Goal: Book appointment/travel/reservation

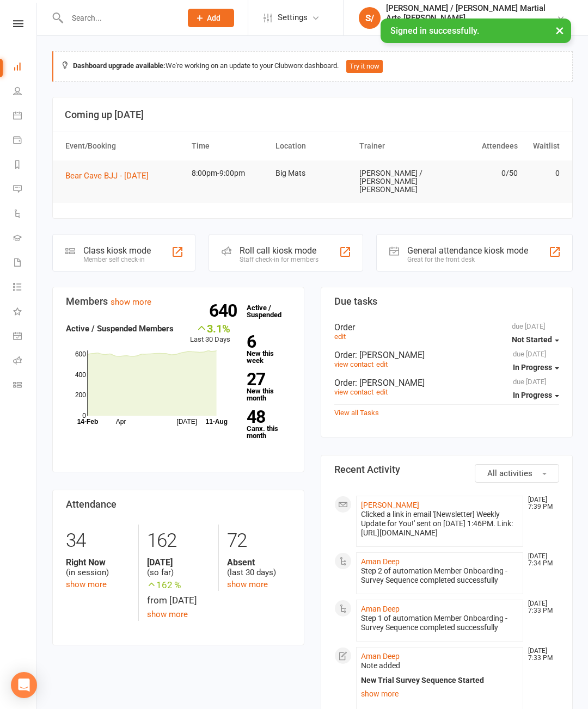
click at [25, 27] on link at bounding box center [18, 23] width 39 height 7
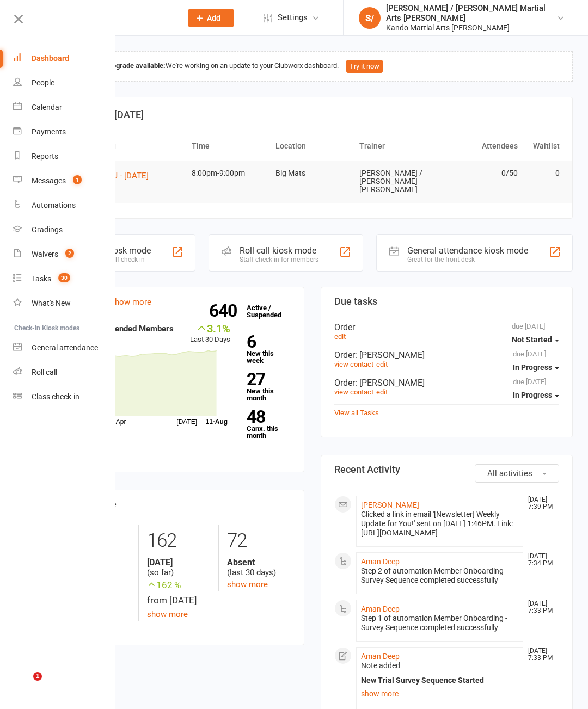
click at [60, 104] on div "Calendar" at bounding box center [47, 107] width 30 height 9
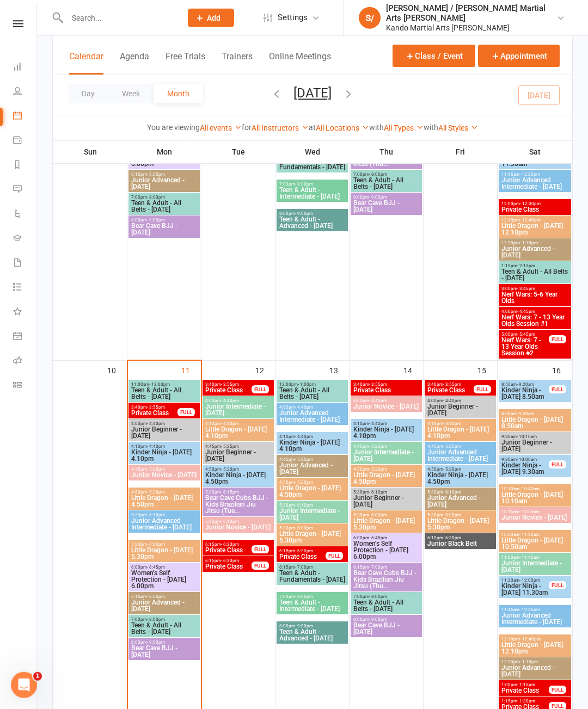
scroll to position [734, 0]
click at [173, 646] on span "Bear Cave BJJ - [DATE]" at bounding box center [164, 650] width 67 height 13
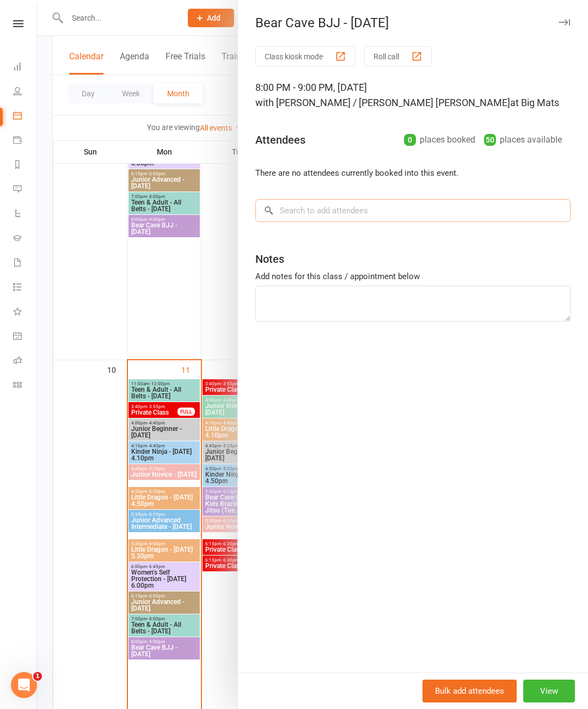
click at [357, 211] on input "search" at bounding box center [412, 210] width 315 height 23
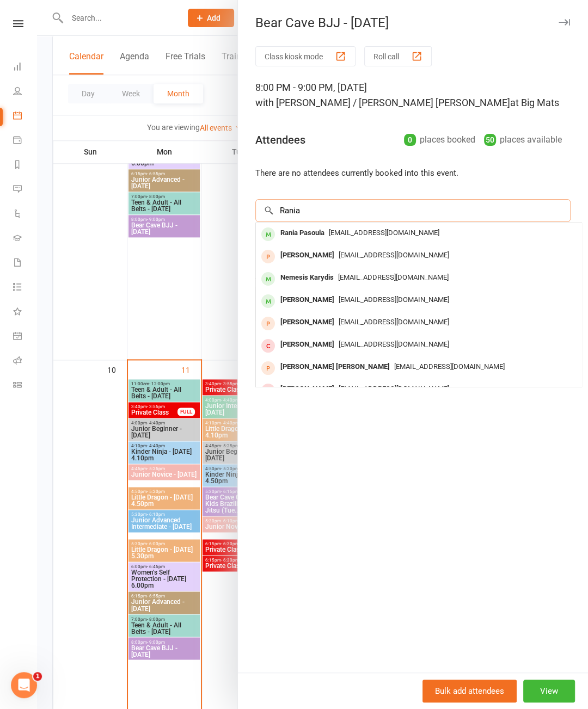
type input "Rania"
click at [345, 235] on span "[EMAIL_ADDRESS][DOMAIN_NAME]" at bounding box center [384, 233] width 110 height 8
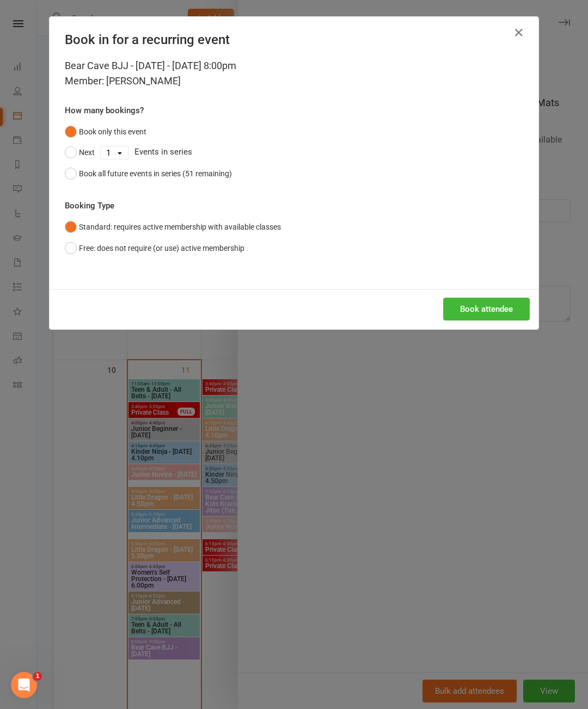
click at [476, 312] on button "Book attendee" at bounding box center [486, 309] width 87 height 23
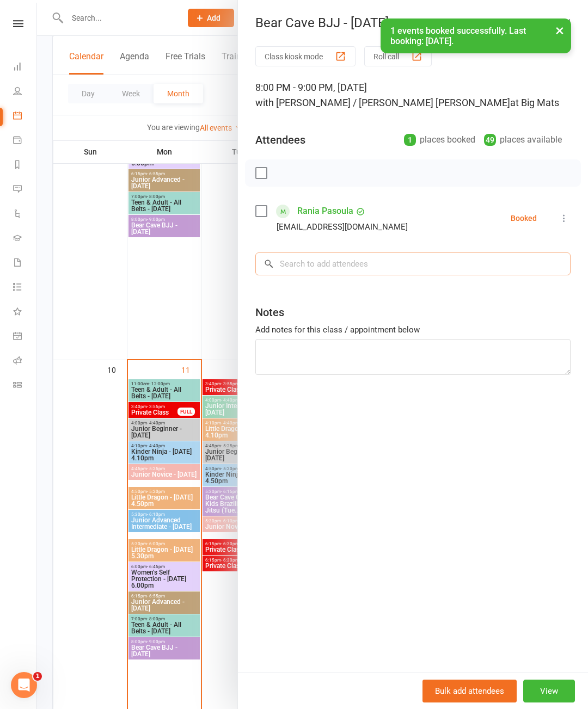
click at [382, 260] on input "search" at bounding box center [412, 263] width 315 height 23
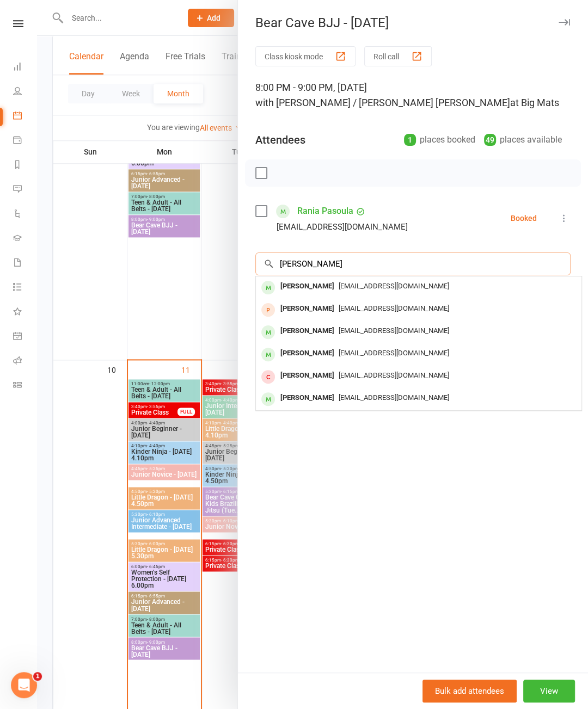
type input "[PERSON_NAME]"
click at [364, 284] on span "[EMAIL_ADDRESS][DOMAIN_NAME]" at bounding box center [393, 286] width 110 height 8
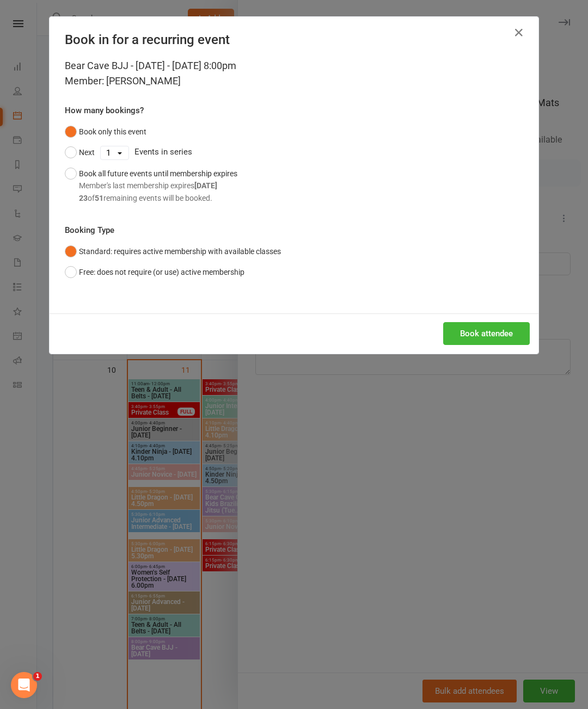
click at [485, 338] on button "Book attendee" at bounding box center [486, 333] width 87 height 23
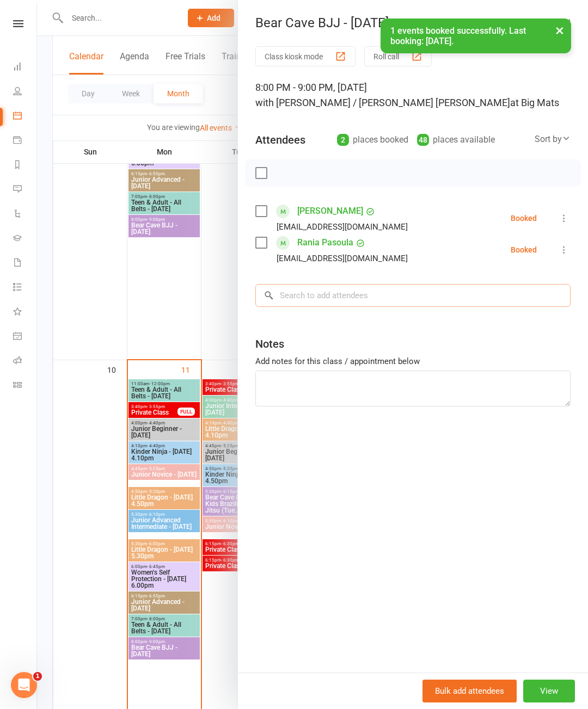
click at [354, 297] on input "search" at bounding box center [412, 295] width 315 height 23
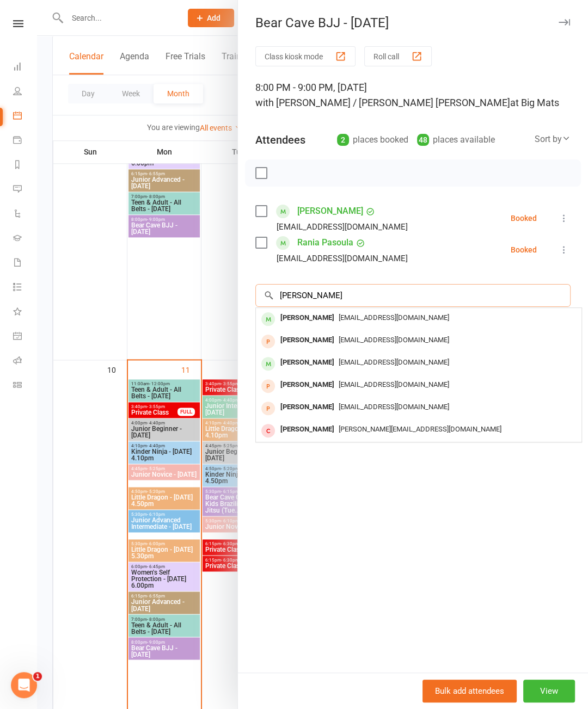
type input "[PERSON_NAME]"
click at [382, 318] on span "[EMAIL_ADDRESS][DOMAIN_NAME]" at bounding box center [393, 317] width 110 height 8
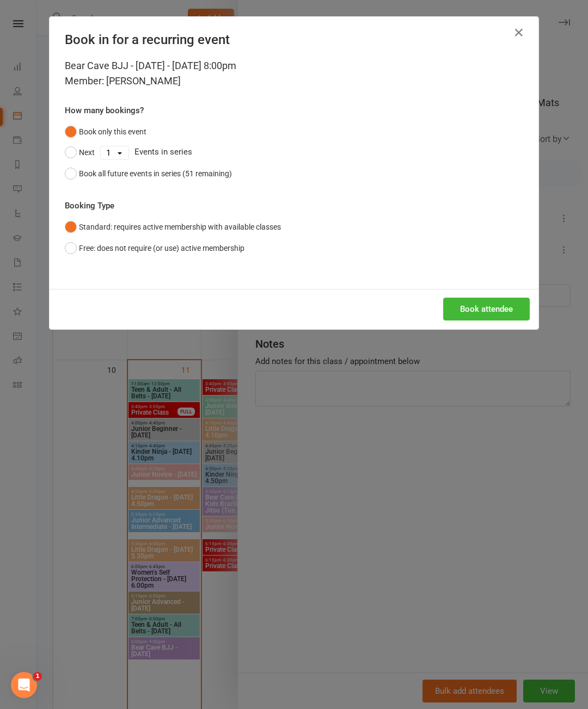
click at [489, 317] on button "Book attendee" at bounding box center [486, 309] width 87 height 23
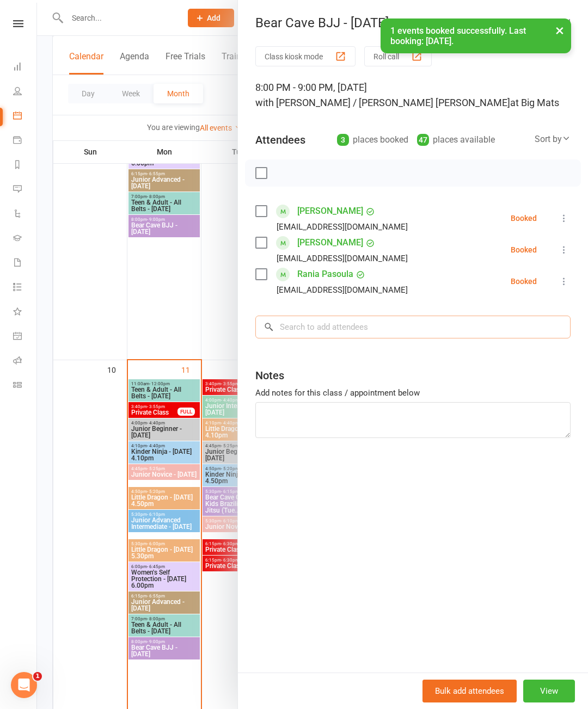
click at [357, 332] on input "search" at bounding box center [412, 327] width 315 height 23
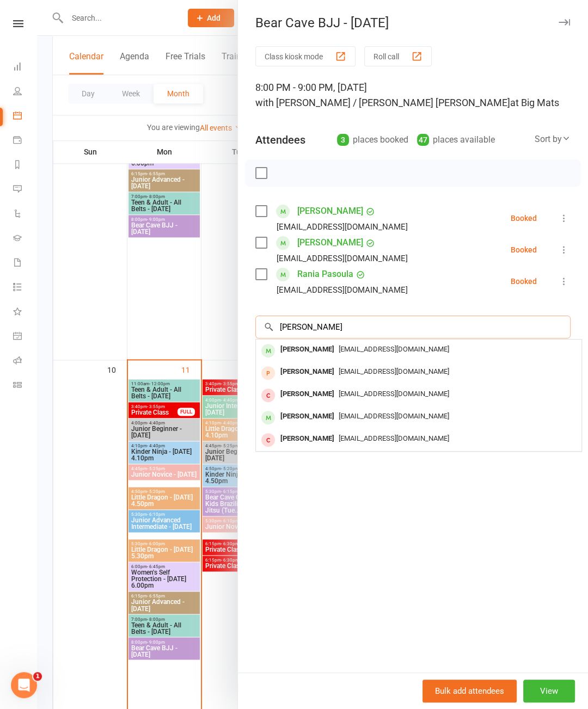
type input "[PERSON_NAME]"
click at [366, 346] on span "[EMAIL_ADDRESS][DOMAIN_NAME]" at bounding box center [393, 349] width 110 height 8
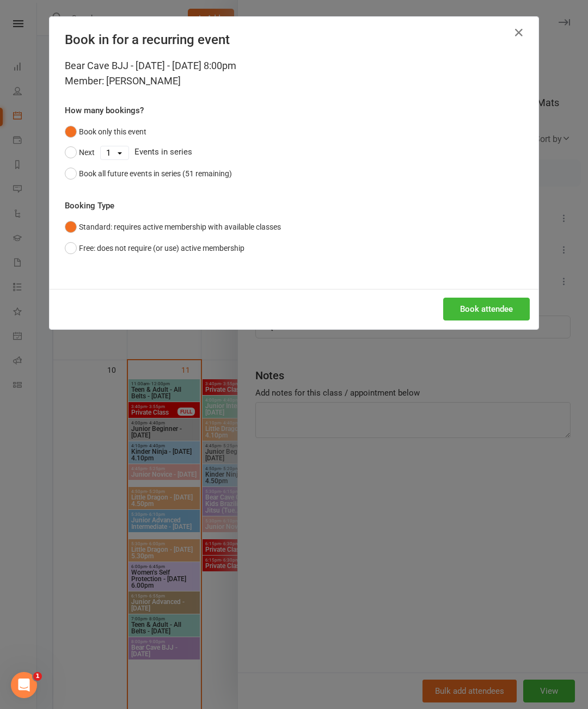
click at [481, 317] on button "Book attendee" at bounding box center [486, 309] width 87 height 23
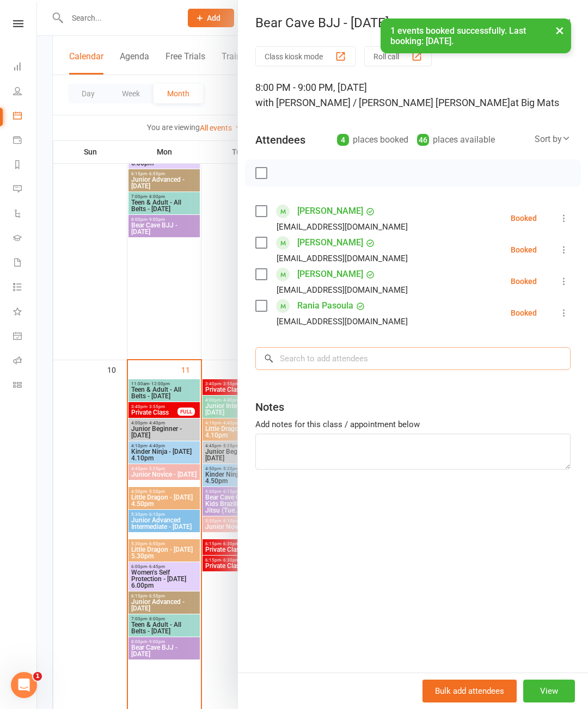
click at [366, 363] on input "search" at bounding box center [412, 358] width 315 height 23
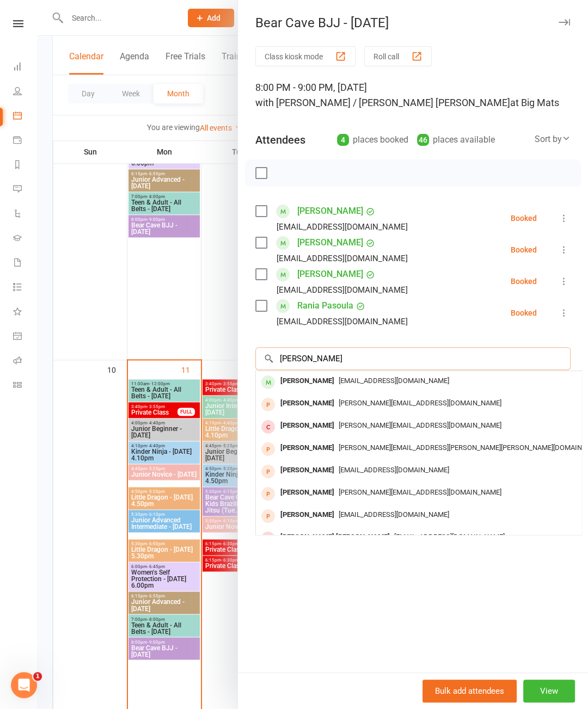
type input "[PERSON_NAME]"
click at [347, 379] on span "[EMAIL_ADDRESS][DOMAIN_NAME]" at bounding box center [393, 380] width 110 height 8
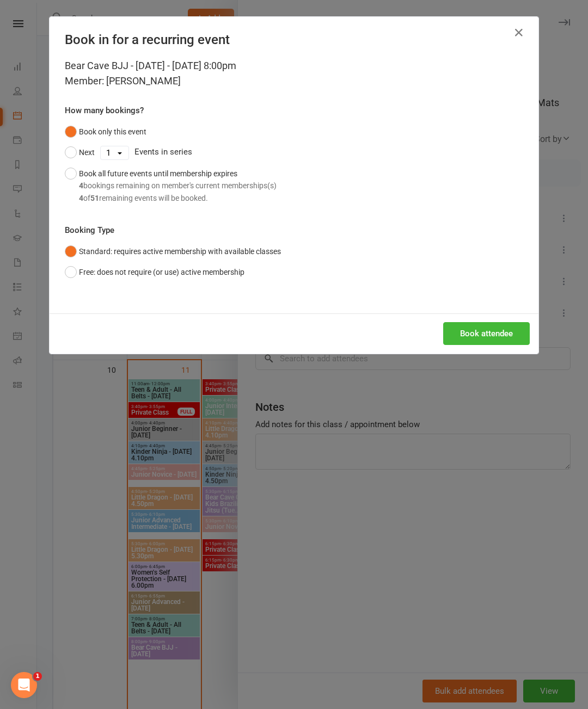
click at [482, 329] on div "Book attendee" at bounding box center [294, 333] width 489 height 40
click at [476, 341] on button "Book attendee" at bounding box center [486, 333] width 87 height 23
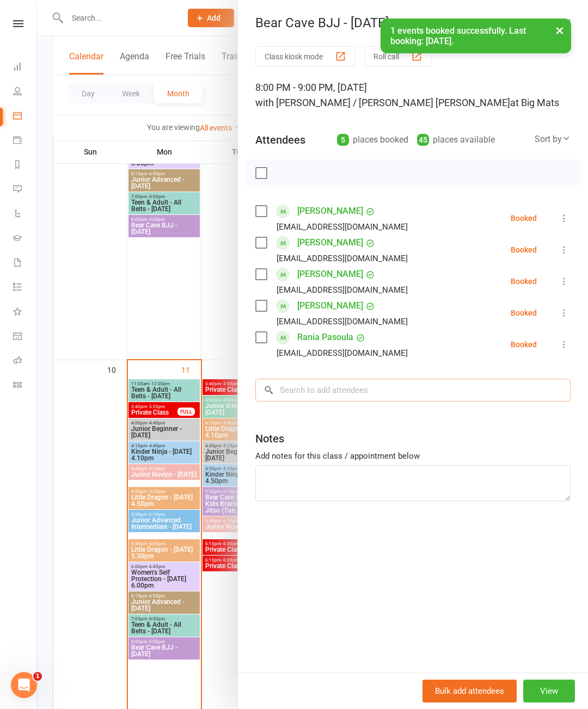
click at [417, 392] on input "search" at bounding box center [412, 390] width 315 height 23
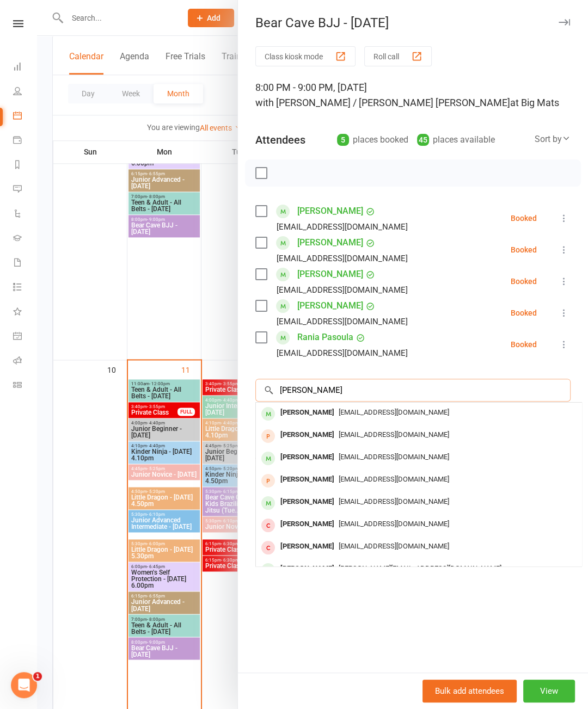
type input "[PERSON_NAME]"
click at [343, 500] on span "[EMAIL_ADDRESS][DOMAIN_NAME]" at bounding box center [393, 501] width 110 height 8
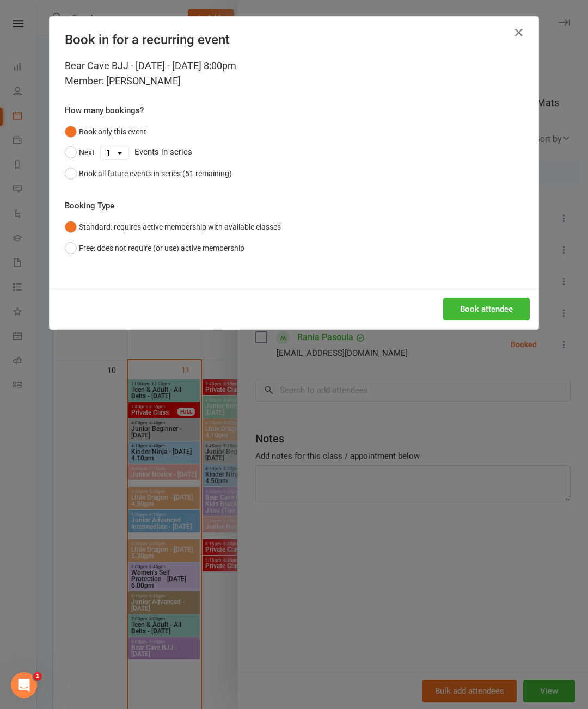
click at [474, 318] on button "Book attendee" at bounding box center [486, 309] width 87 height 23
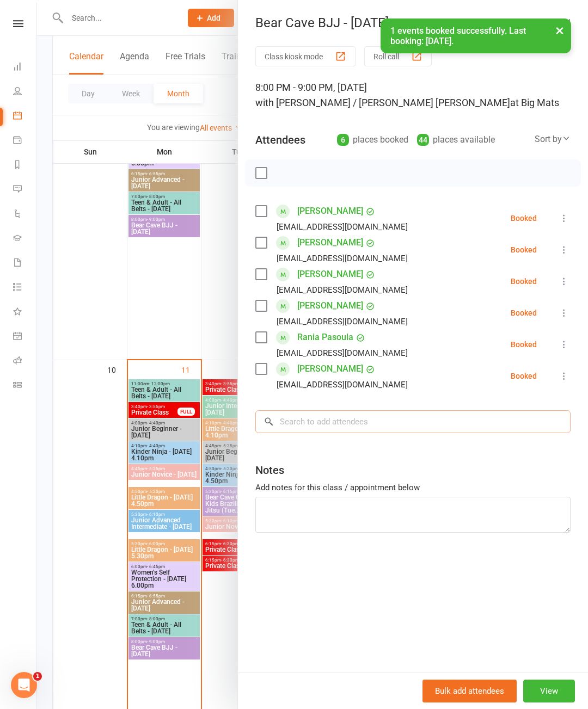
click at [356, 423] on input "search" at bounding box center [412, 421] width 315 height 23
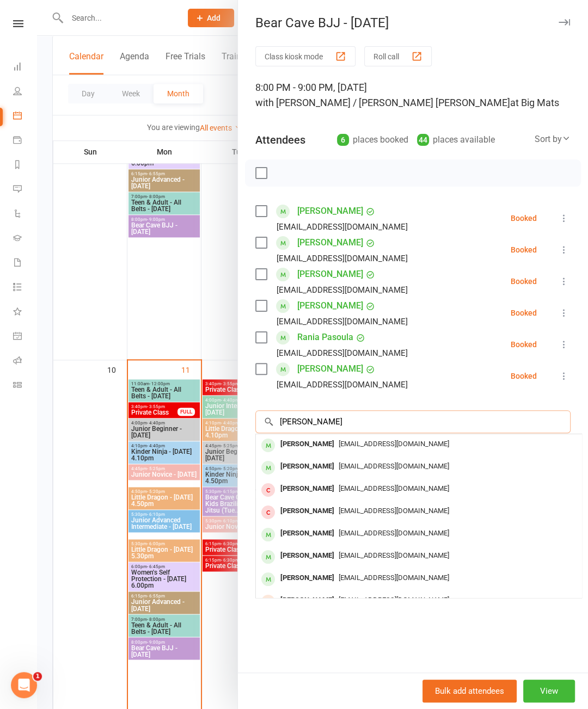
type input "[PERSON_NAME]"
click at [369, 464] on span "[EMAIL_ADDRESS][DOMAIN_NAME]" at bounding box center [393, 466] width 110 height 8
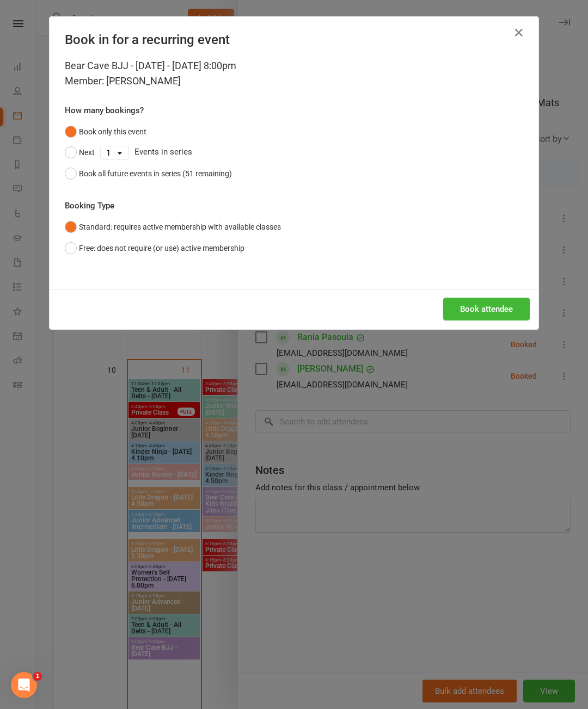
click at [490, 320] on button "Book attendee" at bounding box center [486, 309] width 87 height 23
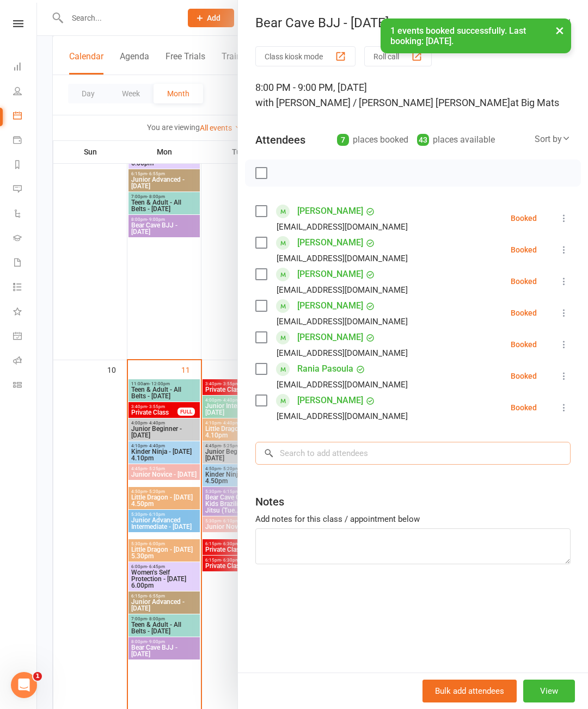
click at [429, 454] on input "search" at bounding box center [412, 453] width 315 height 23
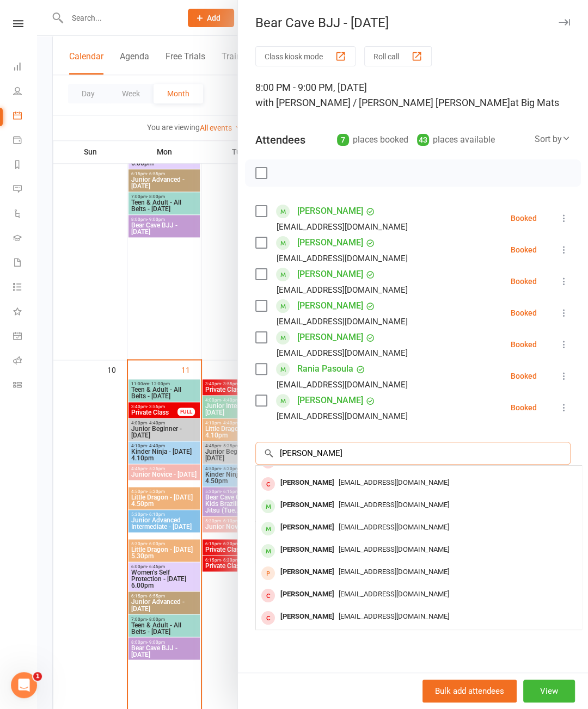
scroll to position [60, 0]
type input "[PERSON_NAME]"
click at [338, 507] on div "[PERSON_NAME]" at bounding box center [307, 505] width 63 height 16
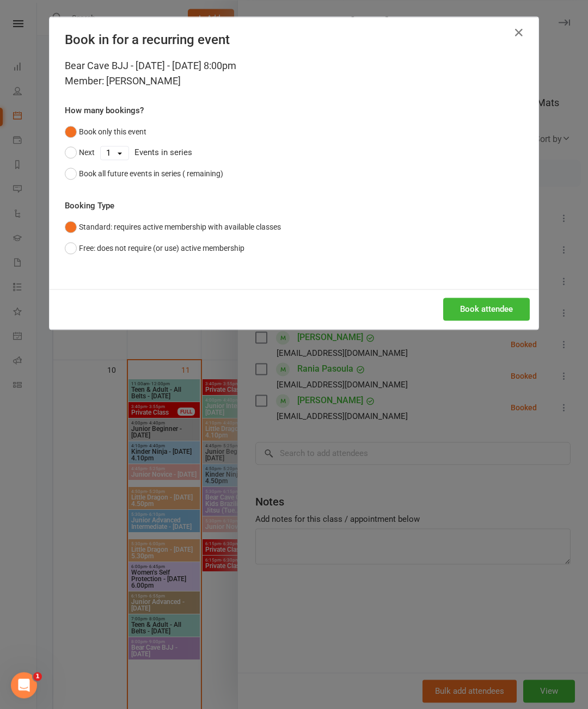
scroll to position [734, 0]
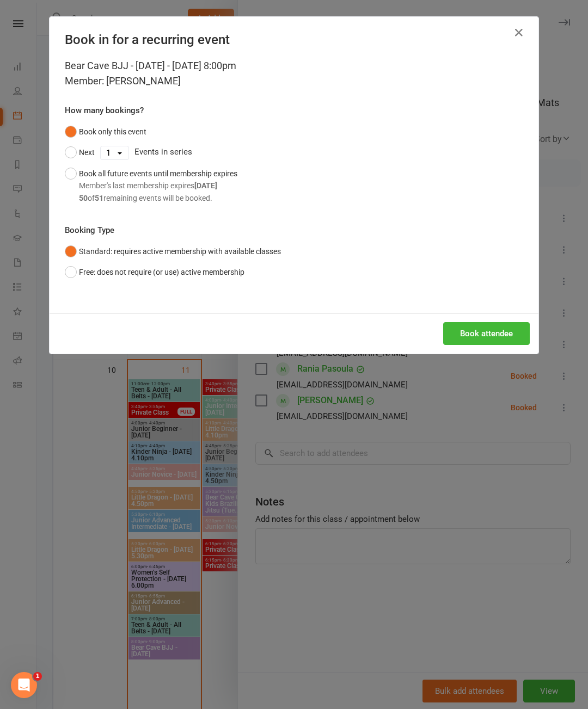
click at [480, 343] on button "Book attendee" at bounding box center [486, 333] width 87 height 23
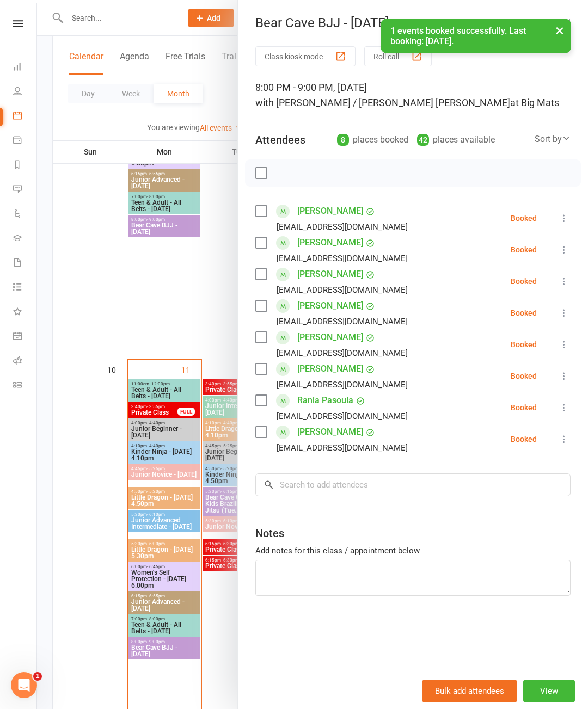
click at [386, 455] on div "Class kiosk mode Roll call 8:00 PM - 9:00 PM, [DATE] with [PERSON_NAME] / [PERS…" at bounding box center [413, 359] width 350 height 626
click at [379, 491] on input "search" at bounding box center [412, 484] width 315 height 23
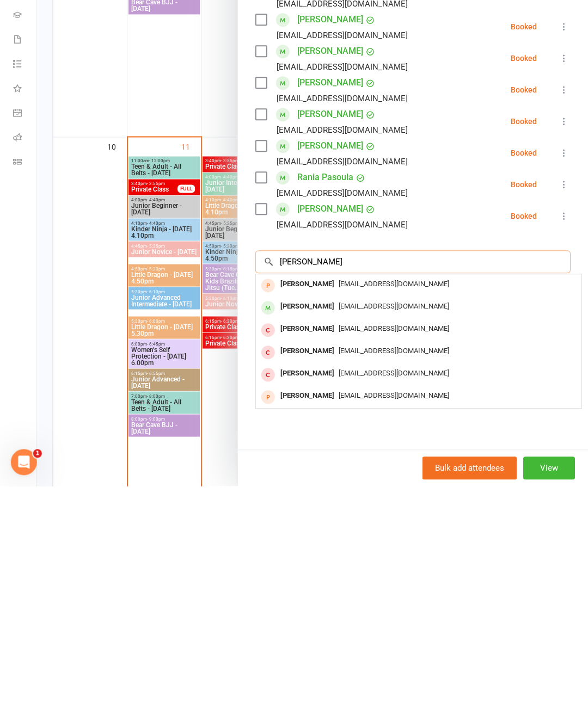
scroll to position [0, 0]
type input "[PERSON_NAME]"
click at [354, 525] on span "[EMAIL_ADDRESS][DOMAIN_NAME]" at bounding box center [393, 529] width 110 height 8
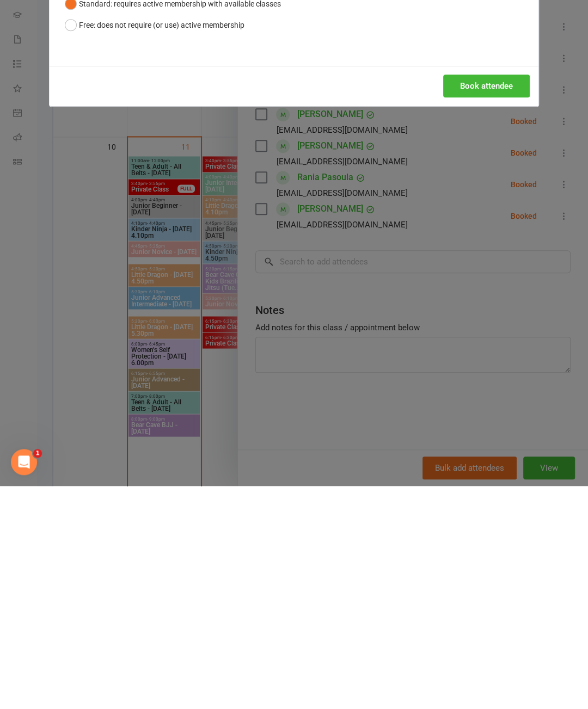
scroll to position [958, 0]
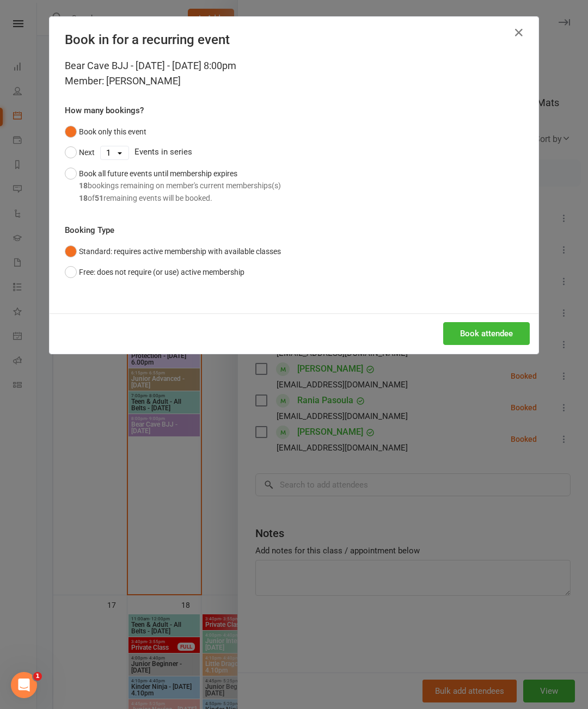
click at [492, 341] on button "Book attendee" at bounding box center [486, 333] width 87 height 23
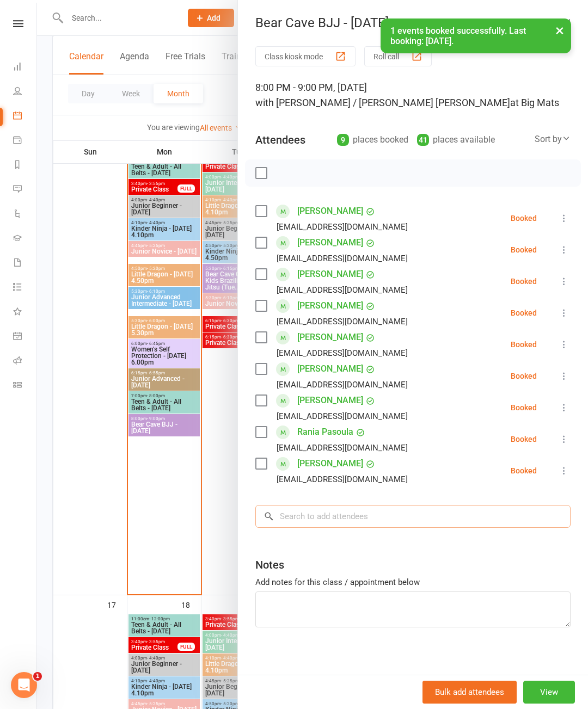
click at [380, 515] on input "search" at bounding box center [412, 516] width 315 height 23
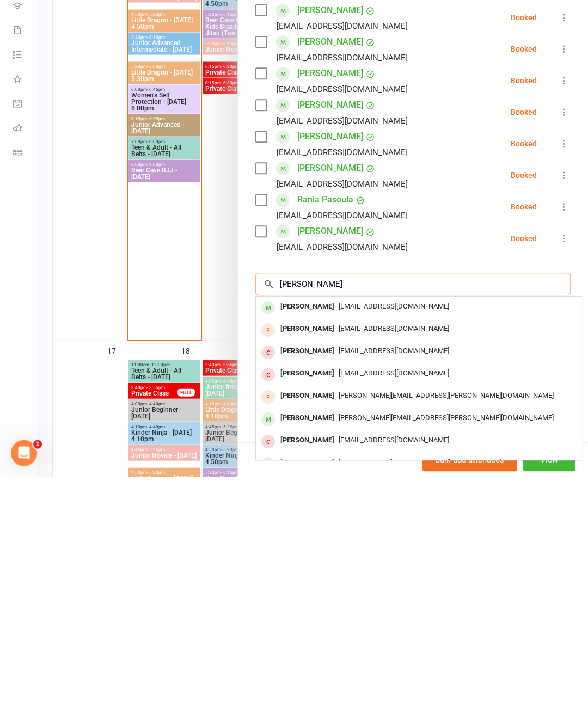
type input "[PERSON_NAME]"
click at [509, 531] on div "[EMAIL_ADDRESS][DOMAIN_NAME]" at bounding box center [418, 539] width 317 height 16
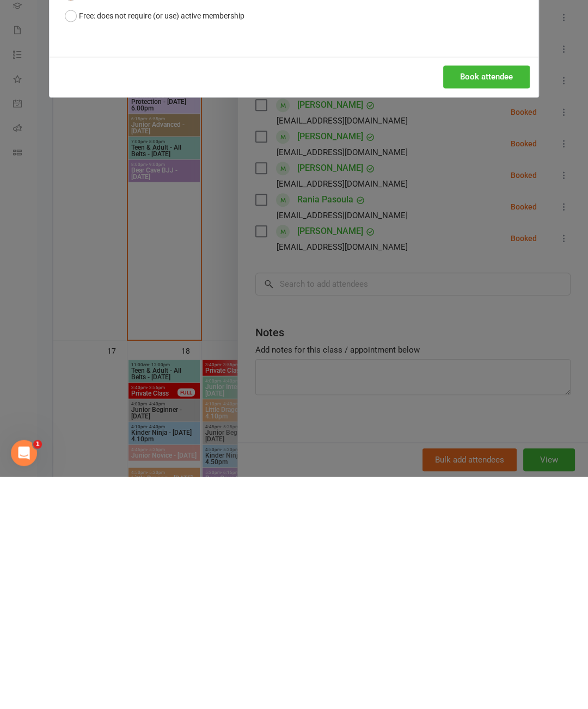
scroll to position [1212, 0]
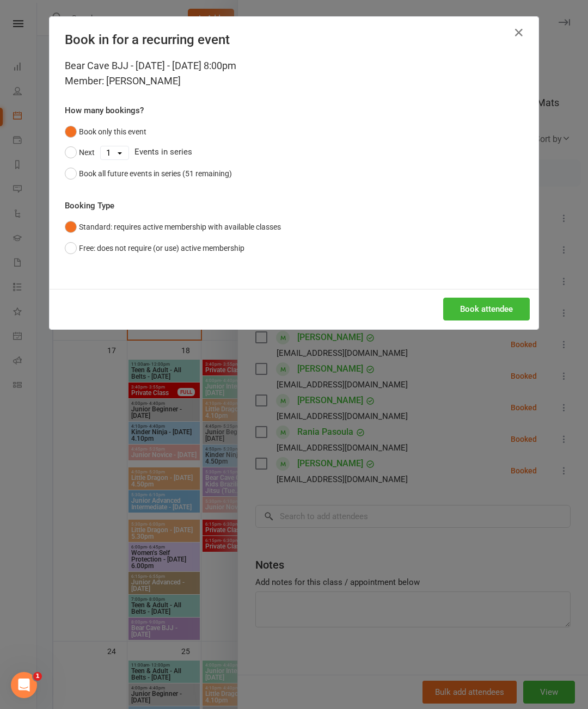
click at [485, 314] on button "Book attendee" at bounding box center [486, 309] width 87 height 23
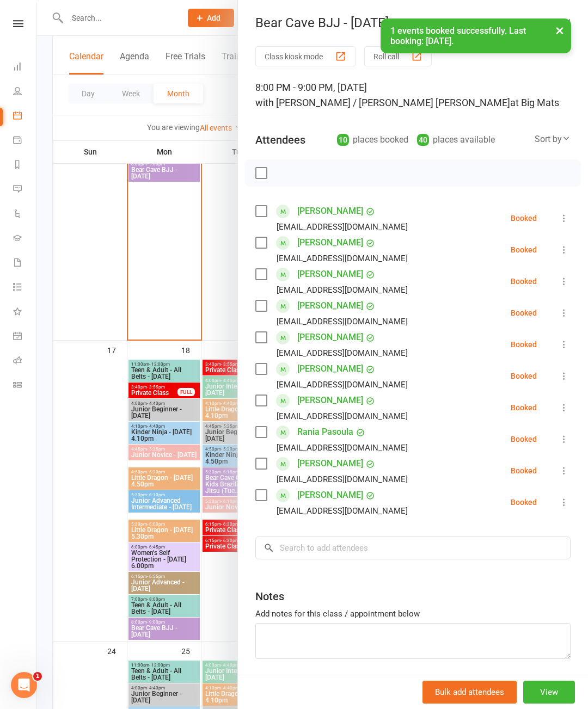
click at [260, 175] on label at bounding box center [260, 173] width 11 height 11
click at [287, 174] on icon "button" at bounding box center [285, 173] width 12 height 12
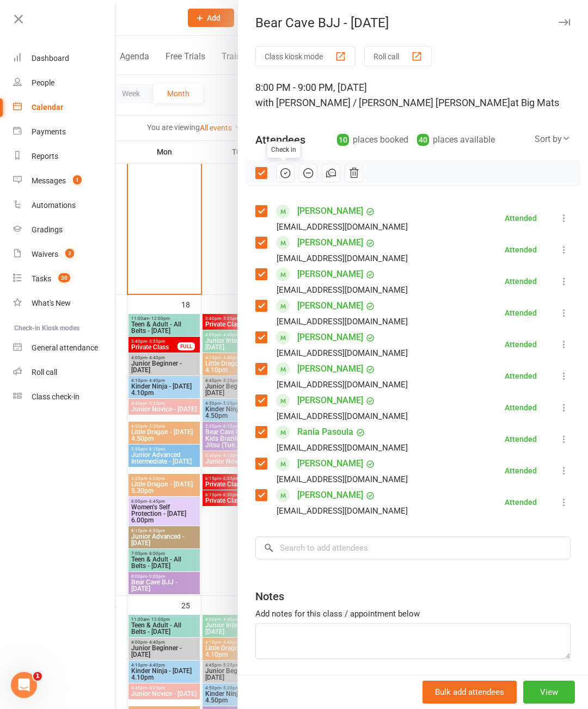
scroll to position [1370, 0]
